Goal: Find specific page/section: Find specific page/section

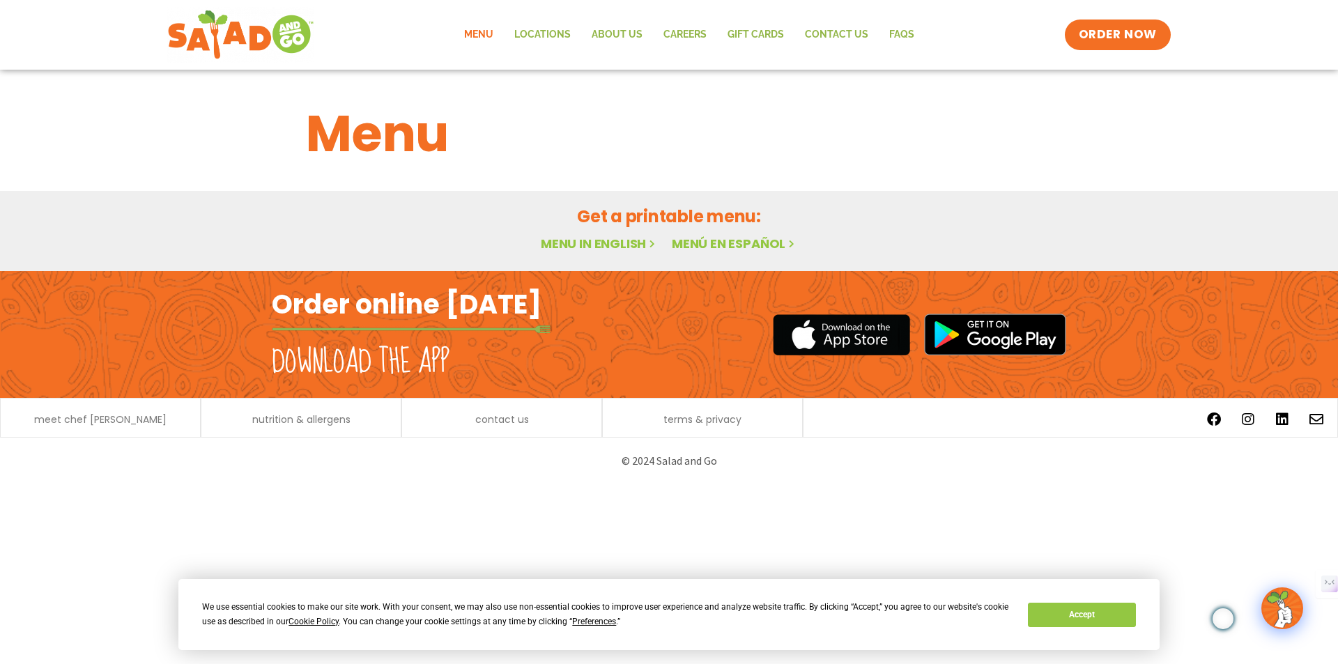
click at [710, 470] on p "© 2024 Salad and Go" at bounding box center [669, 460] width 780 height 19
click at [1104, 614] on button "Accept" at bounding box center [1081, 615] width 107 height 24
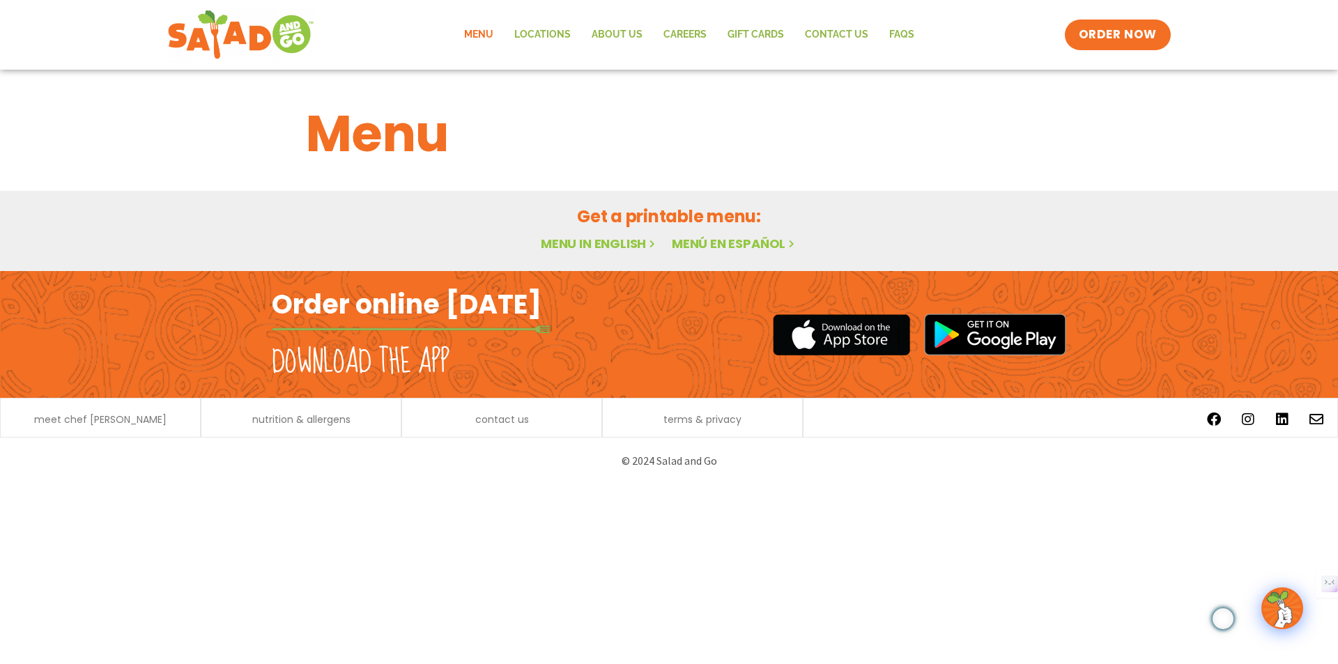
click at [575, 252] on link "Menu in English" at bounding box center [599, 243] width 117 height 17
click at [559, 31] on link "Locations" at bounding box center [542, 35] width 77 height 32
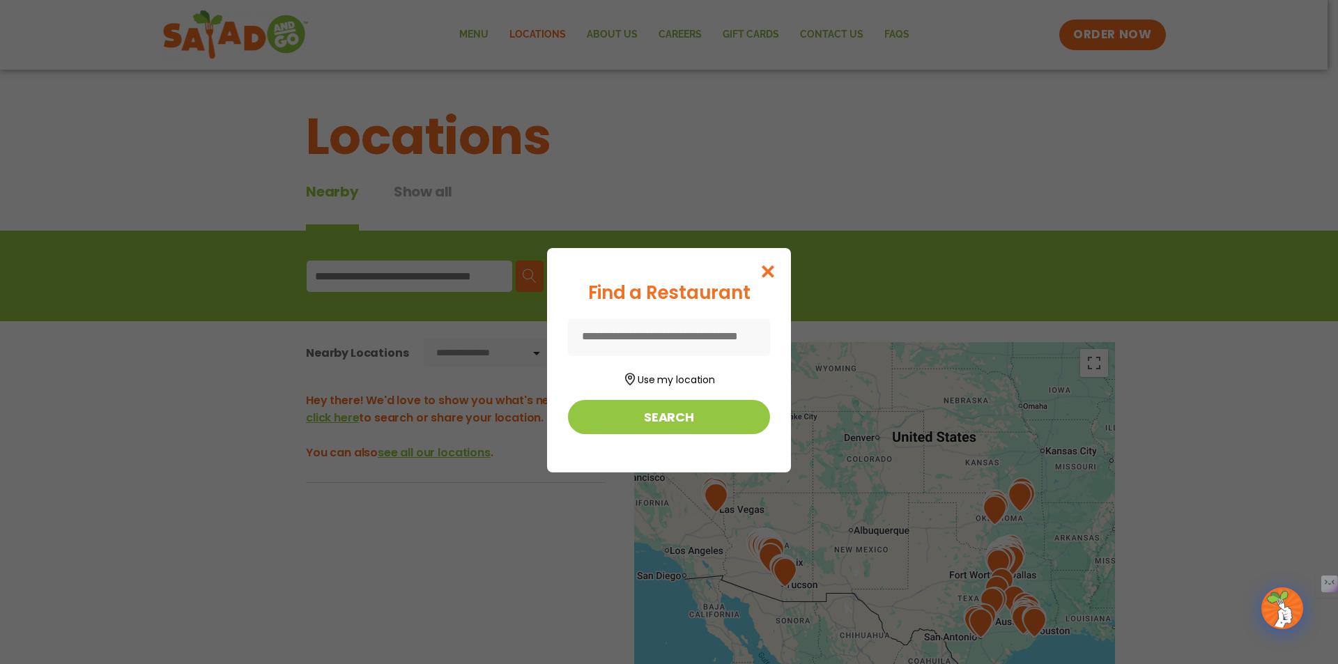
click at [678, 344] on input at bounding box center [669, 337] width 202 height 37
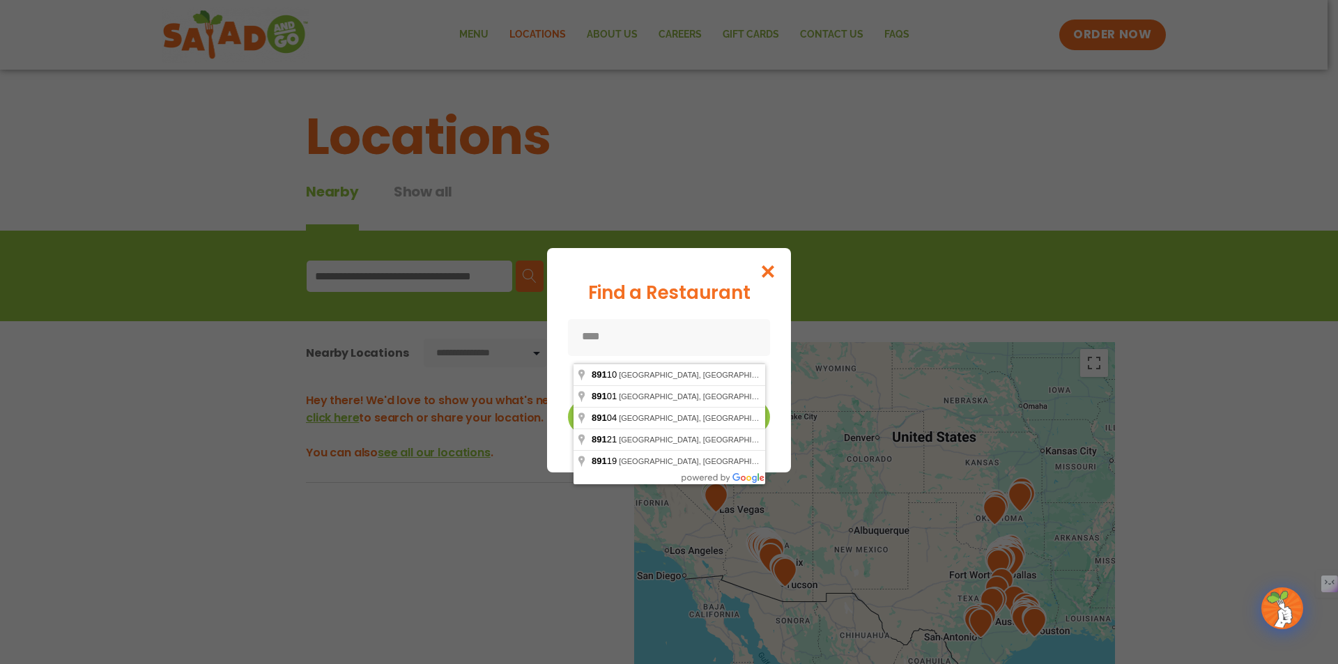
type input "*****"
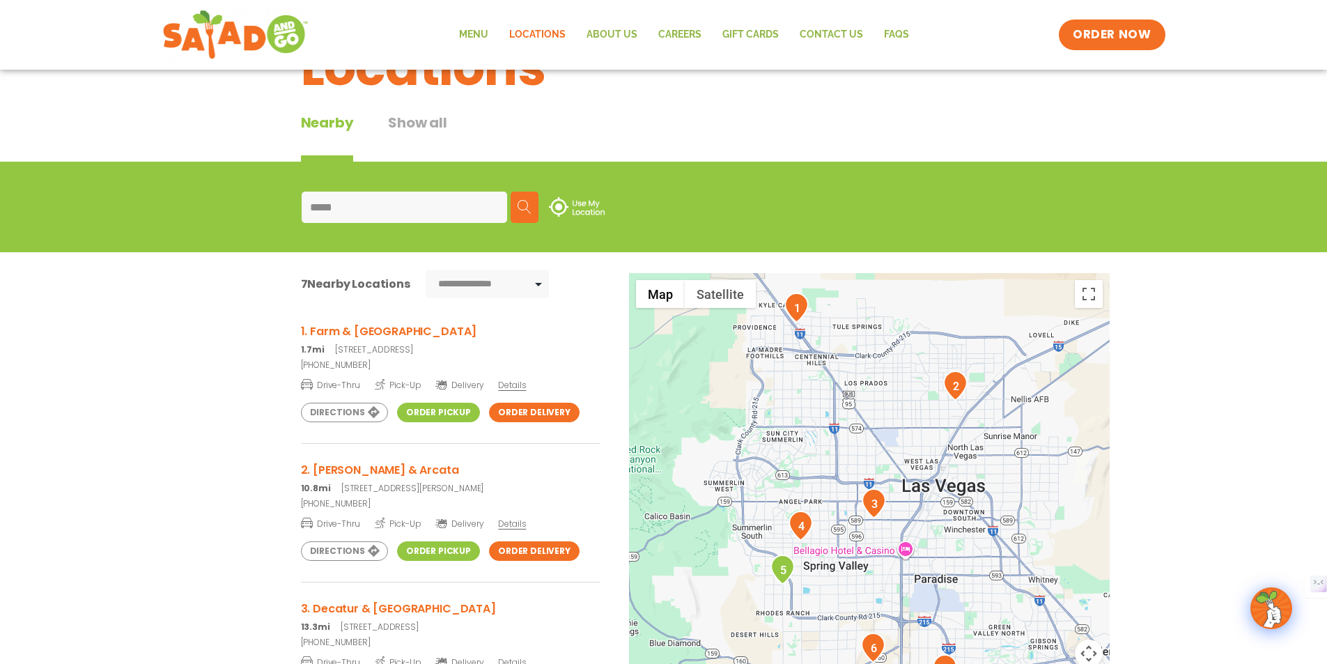
scroll to position [116, 0]
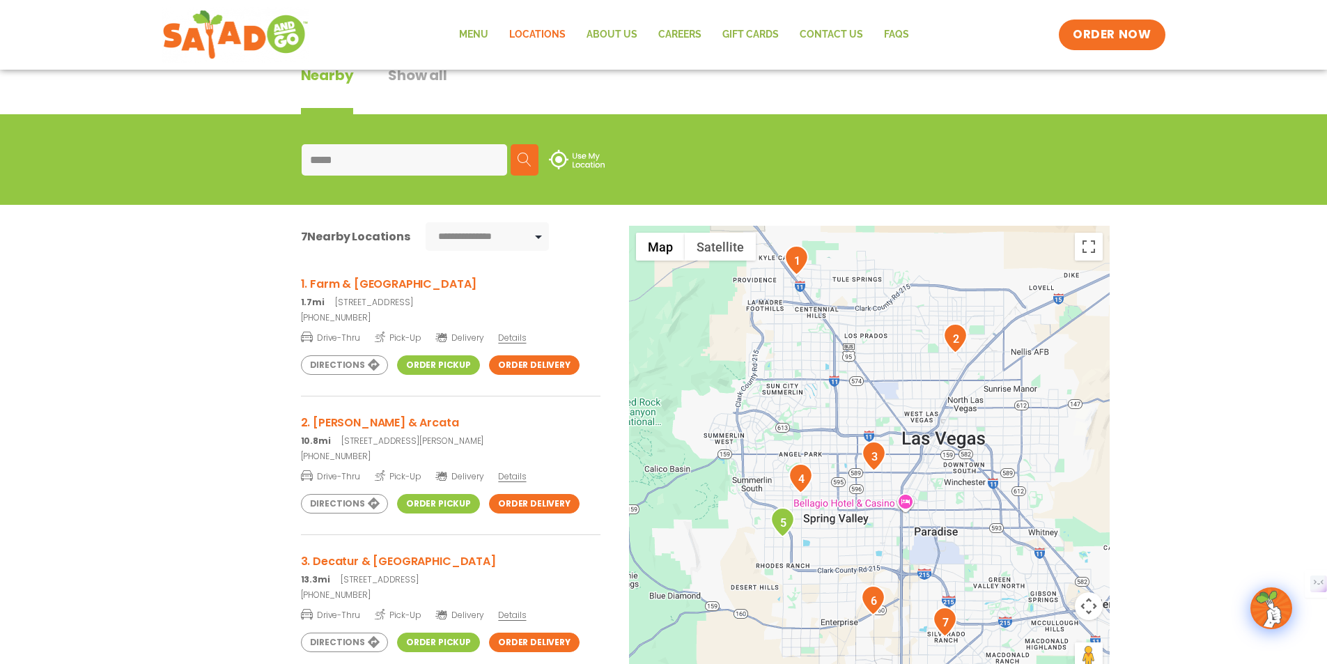
click at [446, 375] on link "Order Pickup" at bounding box center [438, 365] width 83 height 20
